Goal: Task Accomplishment & Management: Manage account settings

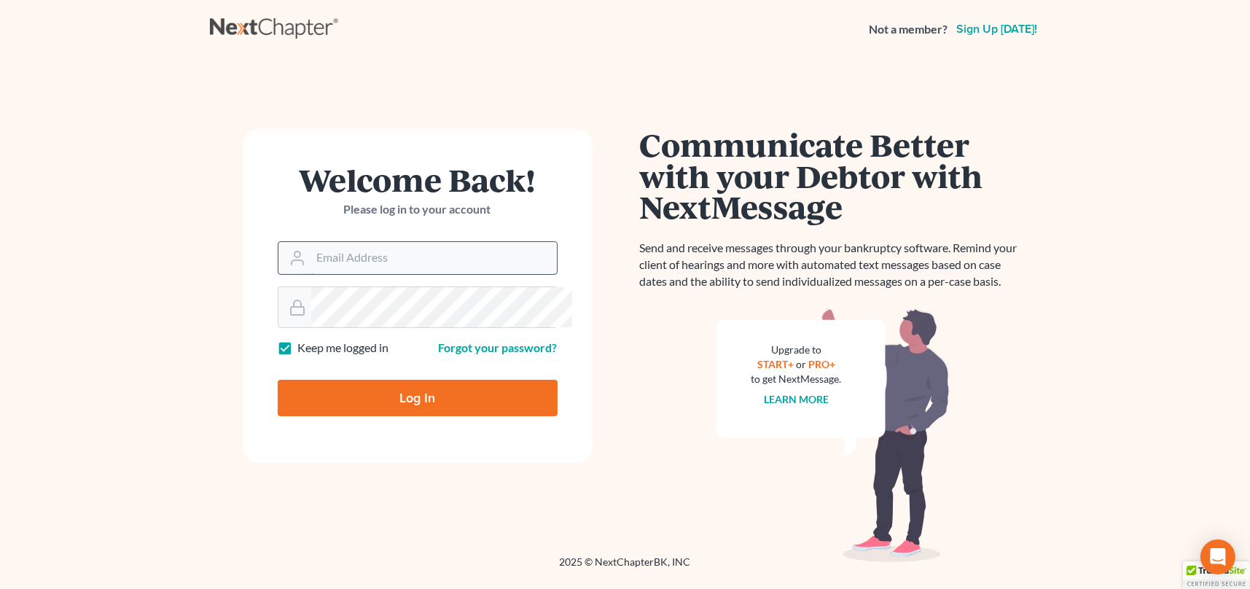
drag, startPoint x: 348, startPoint y: 331, endPoint x: 373, endPoint y: 340, distance: 26.3
click at [348, 274] on input "Email Address" at bounding box center [434, 258] width 246 height 32
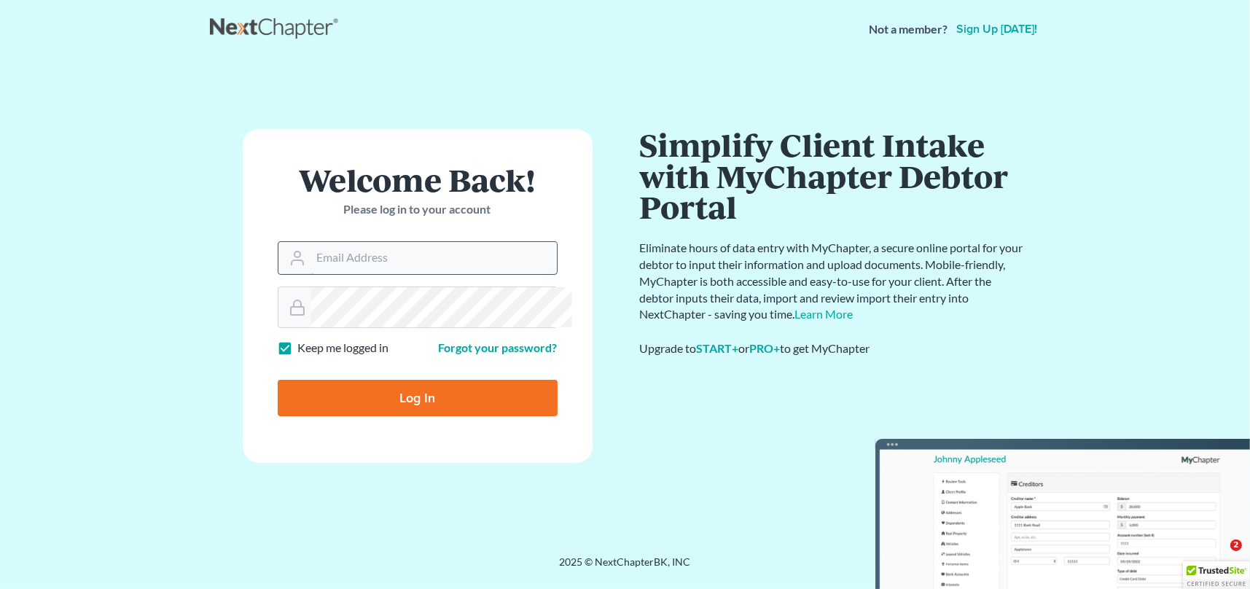
type input "[EMAIL_ADDRESS][DOMAIN_NAME]"
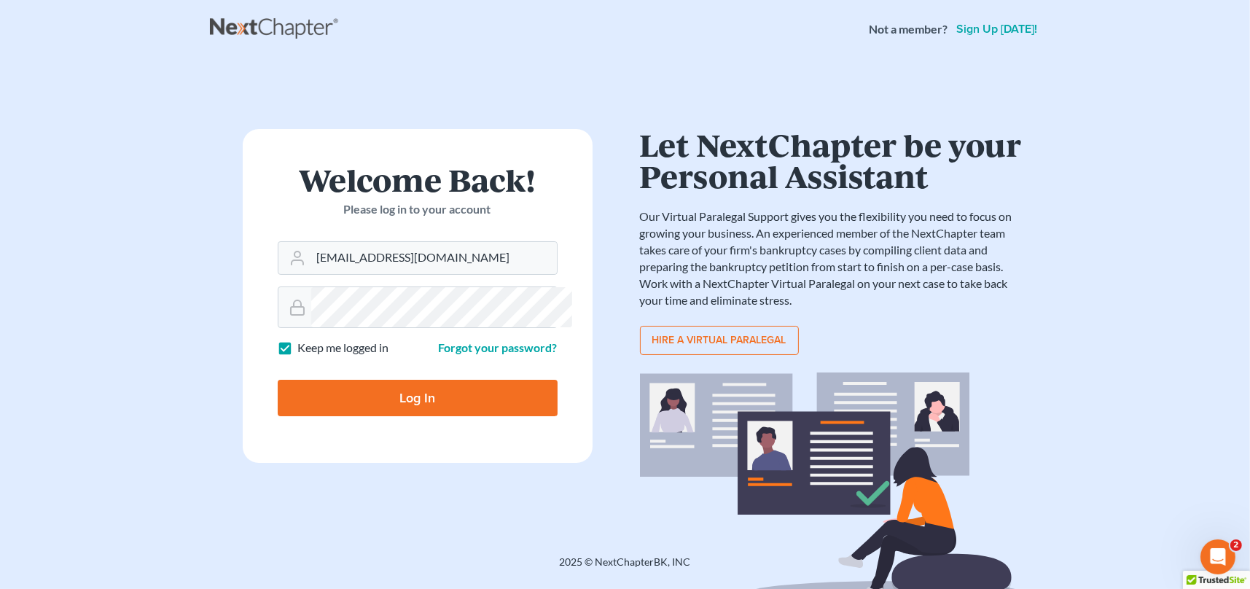
click at [431, 416] on input "Log In" at bounding box center [418, 398] width 280 height 36
type input "Thinking..."
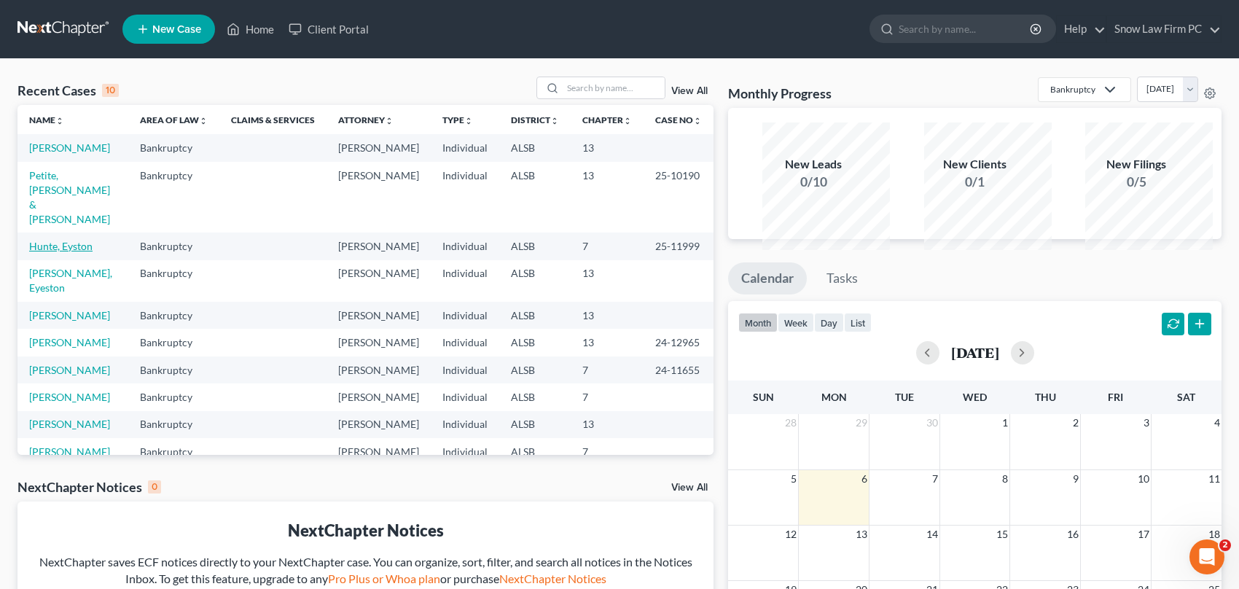
click at [58, 252] on link "Hunte, Eyston" at bounding box center [60, 246] width 63 height 12
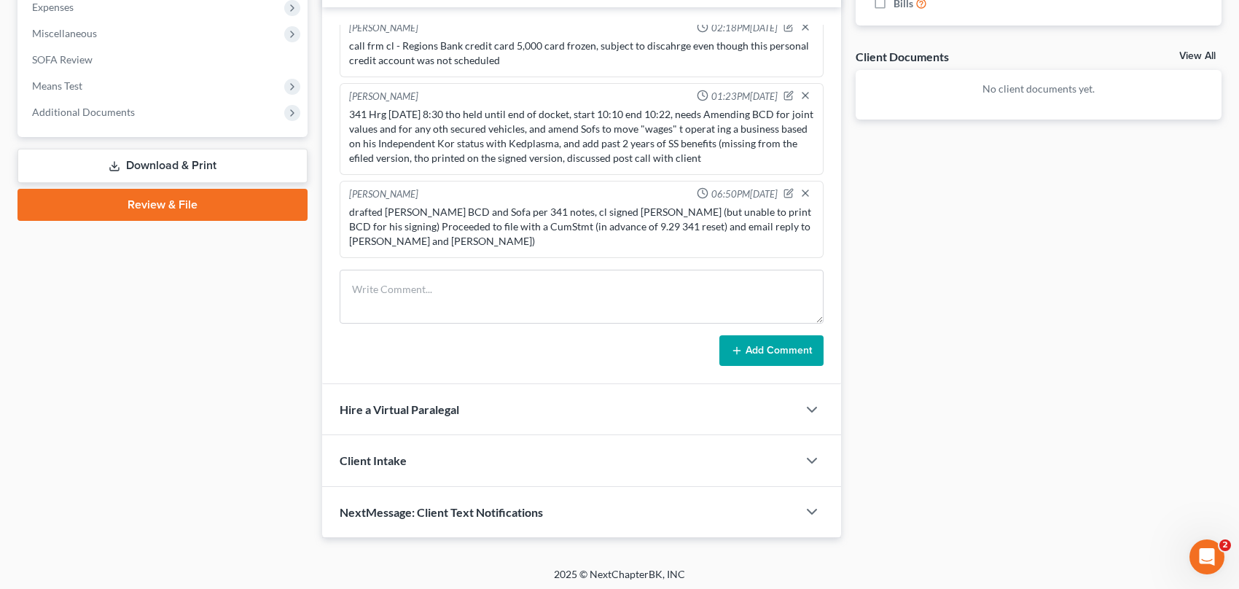
scroll to position [583, 0]
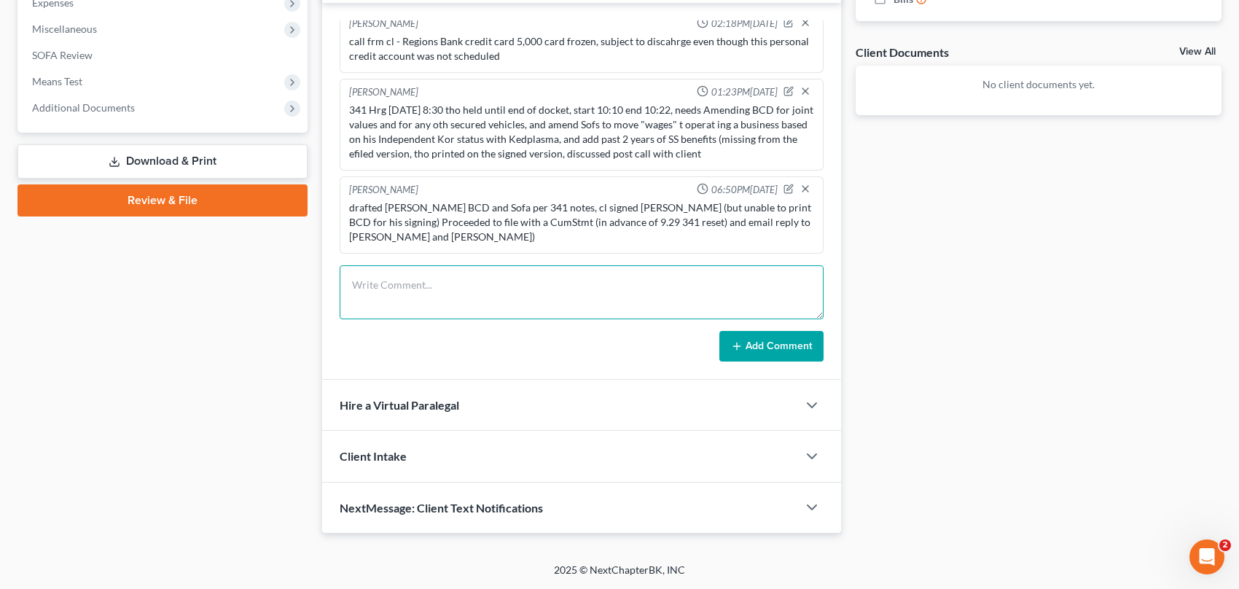
click at [429, 319] on textarea at bounding box center [582, 292] width 484 height 54
type textarea "call from Jim Fernandez 433-0738, ok keep payments to TJH"
click at [762, 362] on button "Add Comment" at bounding box center [771, 346] width 104 height 31
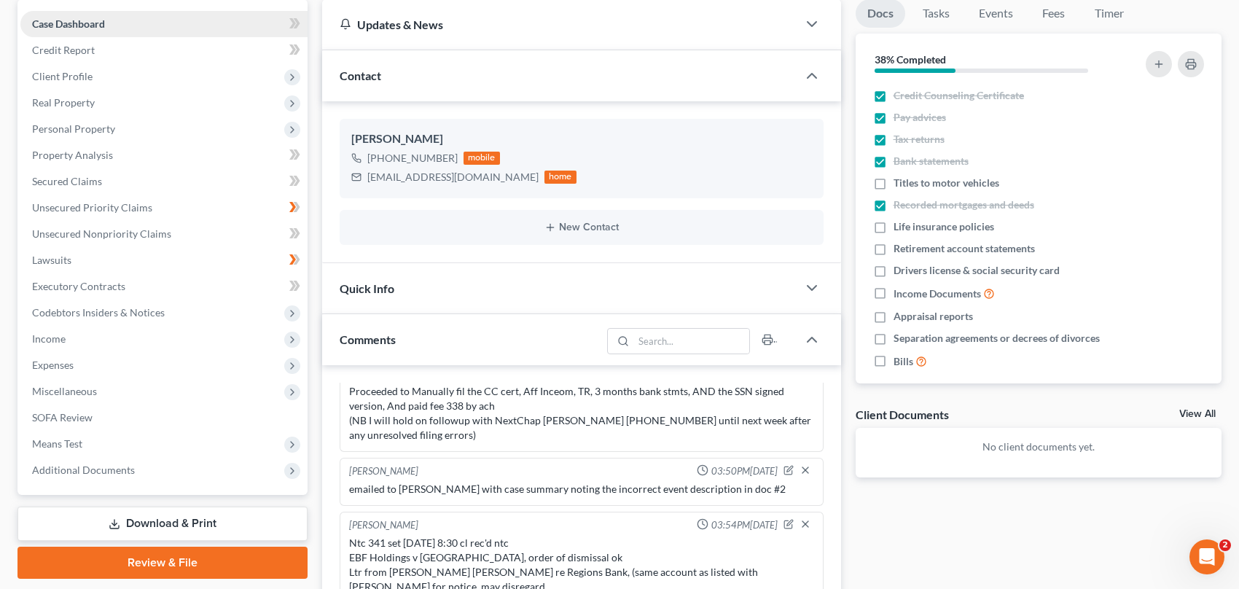
scroll to position [0, 0]
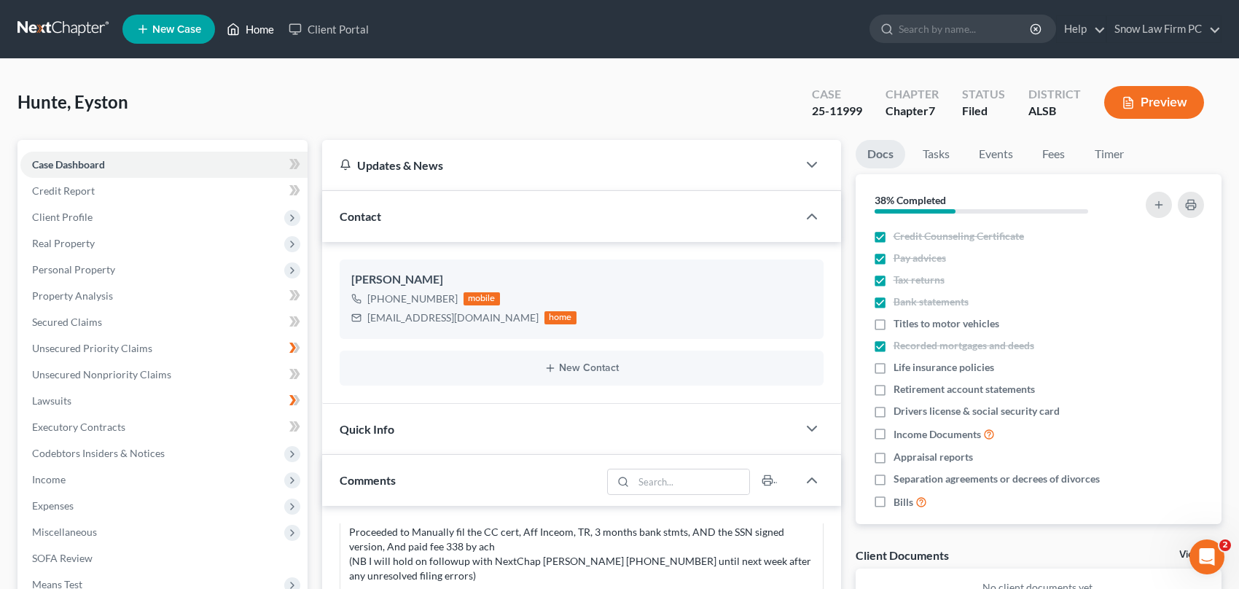
drag, startPoint x: 301, startPoint y: 31, endPoint x: 290, endPoint y: 46, distance: 18.2
click at [281, 32] on link "Home" at bounding box center [250, 29] width 62 height 26
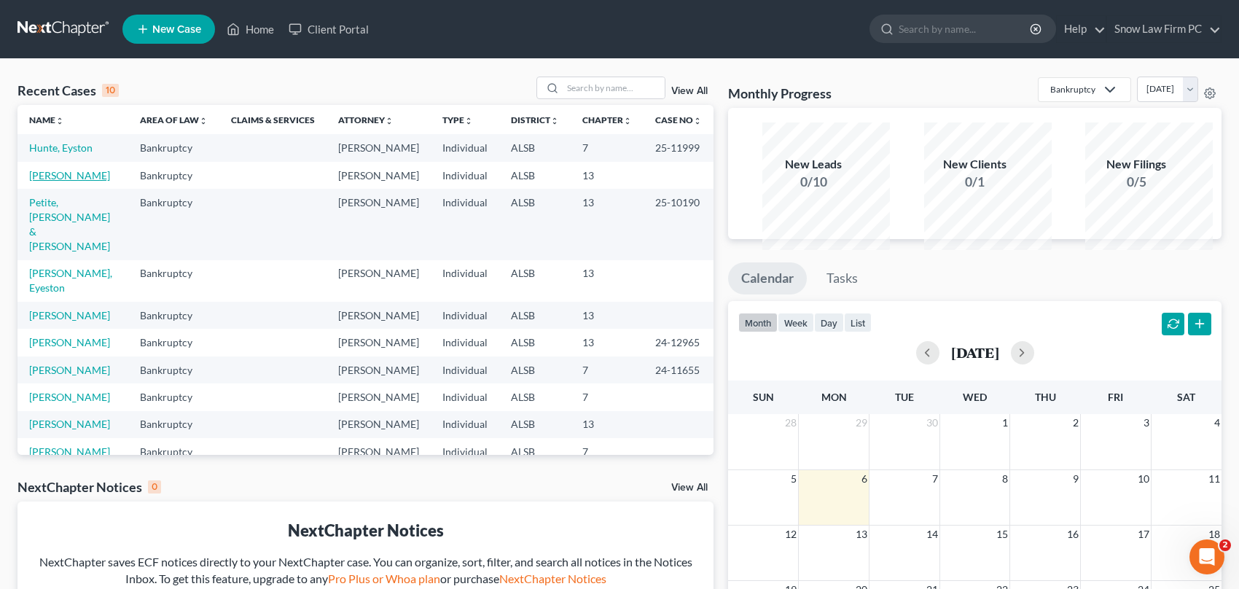
click at [60, 181] on link "Durbin, Jennifer" at bounding box center [69, 175] width 81 height 12
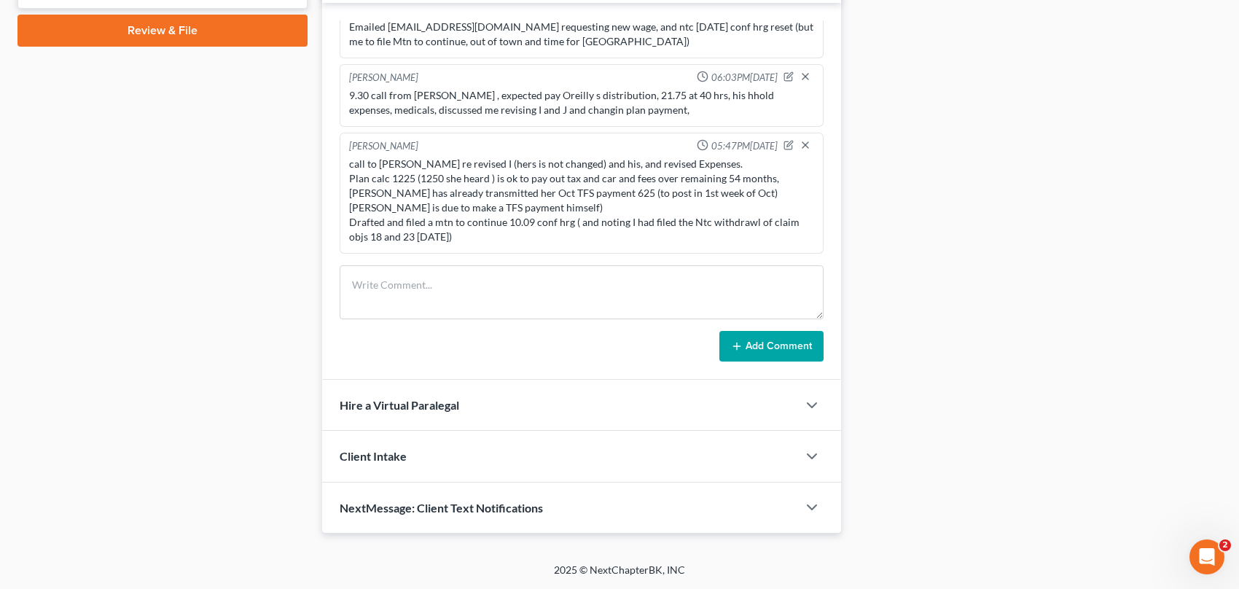
scroll to position [2123, 0]
click at [384, 319] on textarea at bounding box center [582, 292] width 484 height 54
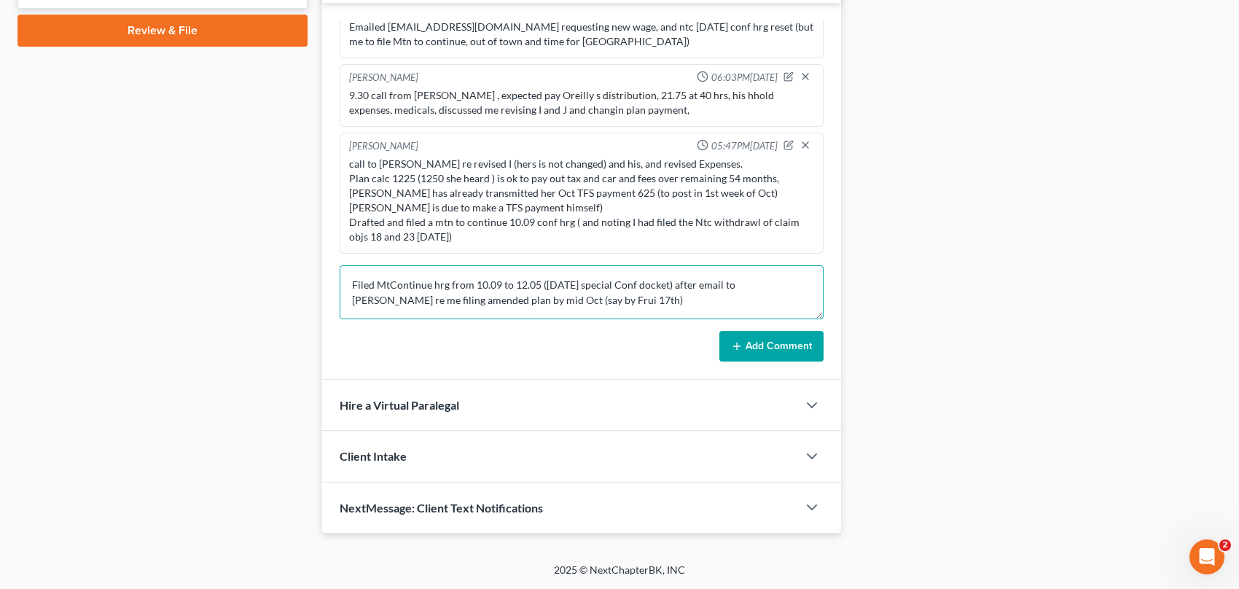
click at [721, 319] on textarea "Filed MtContinue hrg from 10.09 to 12.05 (Friday special Conf docket) after ema…" at bounding box center [582, 292] width 484 height 54
type textarea "Filed MtContinue hrg from 10.09 to 12.05 (Friday special Conf docket) after ema…"
click at [759, 362] on button "Add Comment" at bounding box center [771, 346] width 104 height 31
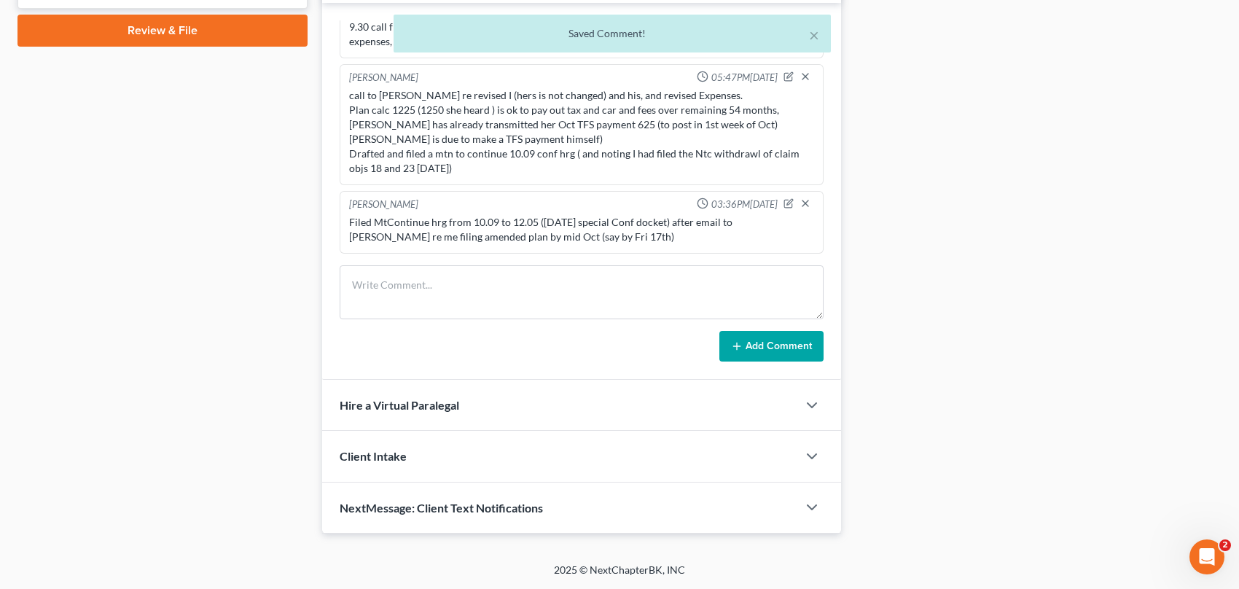
scroll to position [2206, 0]
